Goal: Task Accomplishment & Management: Use online tool/utility

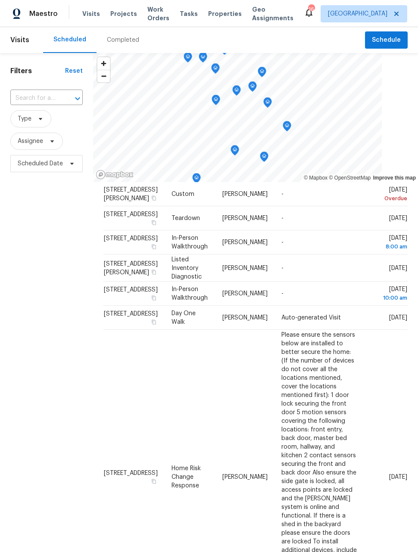
scroll to position [30, 13]
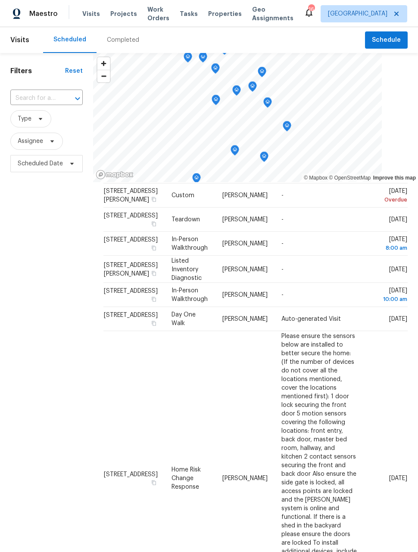
click at [0, 0] on icon at bounding box center [0, 0] width 0 height 0
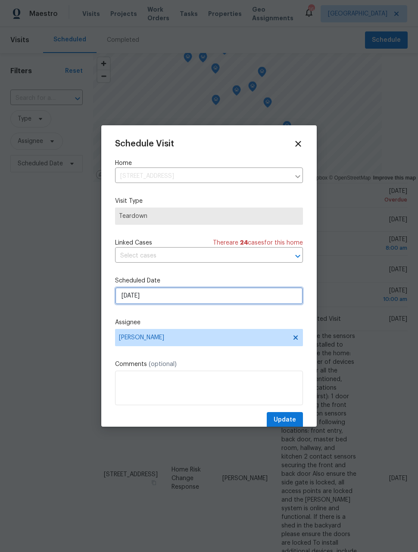
click at [275, 298] on input "8/24/2025" at bounding box center [209, 295] width 188 height 17
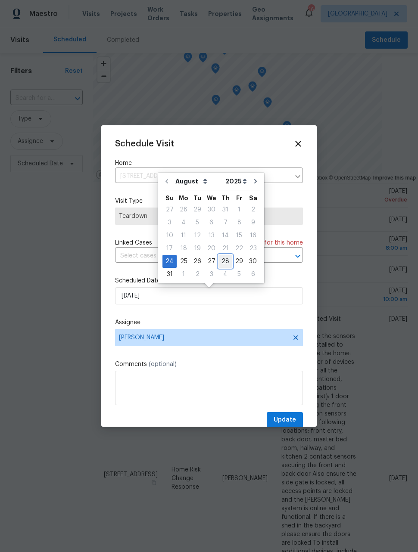
click at [224, 259] on div "28" at bounding box center [225, 262] width 14 height 12
type input "8/28/2025"
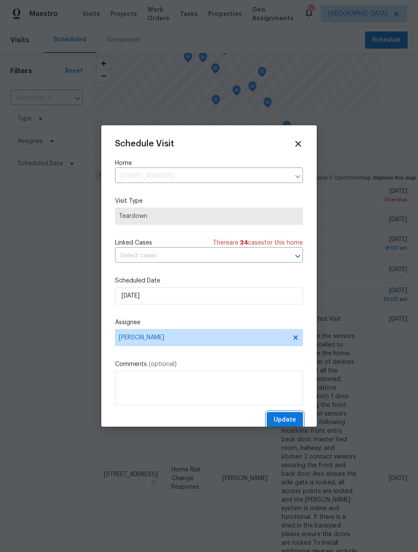
click at [292, 423] on span "Update" at bounding box center [285, 420] width 22 height 11
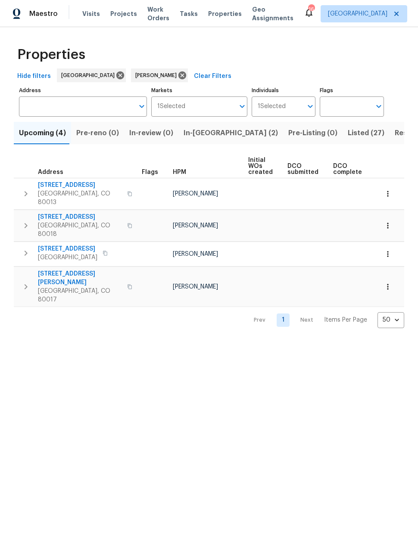
click at [395, 135] on span "Resale (10)" at bounding box center [413, 133] width 37 height 12
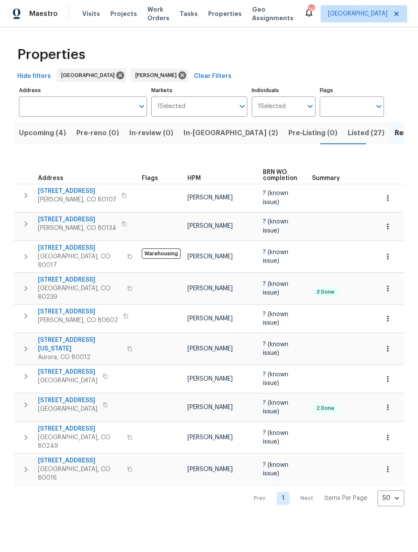
click at [348, 129] on span "Listed (27)" at bounding box center [366, 133] width 37 height 12
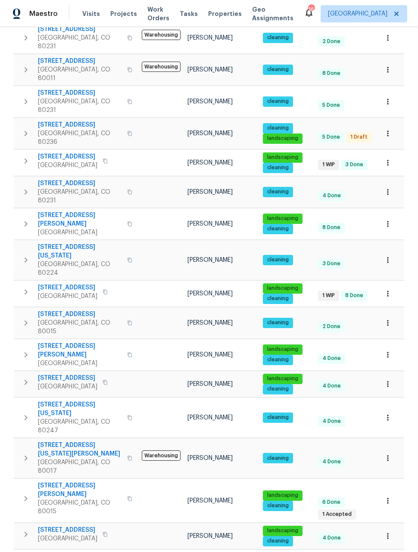
scroll to position [220, 0]
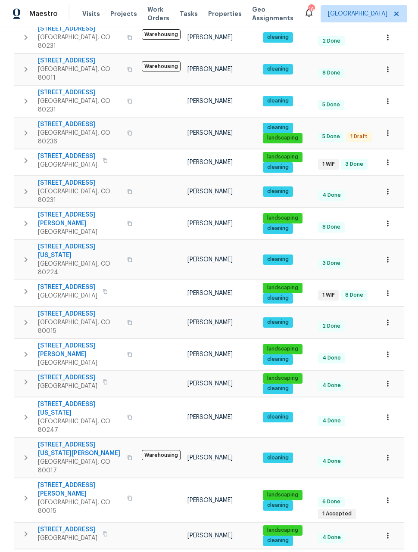
click at [395, 374] on button "button" at bounding box center [387, 383] width 19 height 19
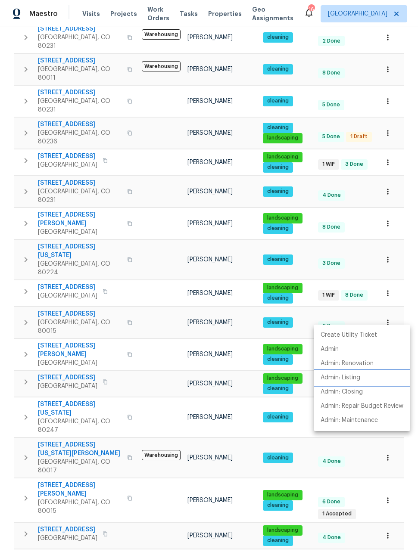
click at [357, 380] on p "Admin: Listing" at bounding box center [341, 378] width 40 height 9
click at [350, 376] on p "Admin: Listing" at bounding box center [341, 378] width 40 height 9
click at [365, 317] on div at bounding box center [209, 276] width 418 height 552
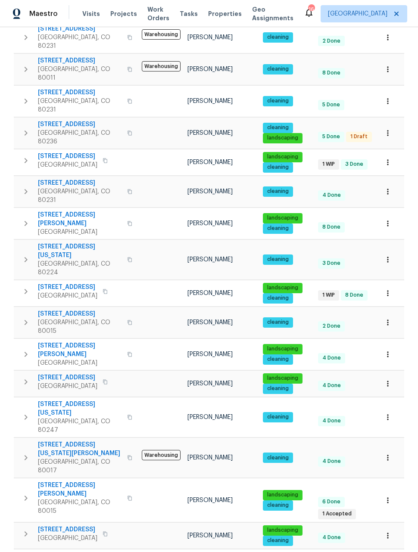
click at [390, 380] on icon "button" at bounding box center [387, 384] width 9 height 9
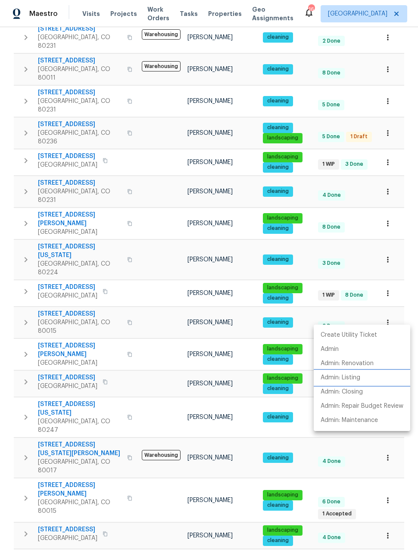
click at [351, 375] on p "Admin: Listing" at bounding box center [341, 378] width 40 height 9
